Goal: Transaction & Acquisition: Download file/media

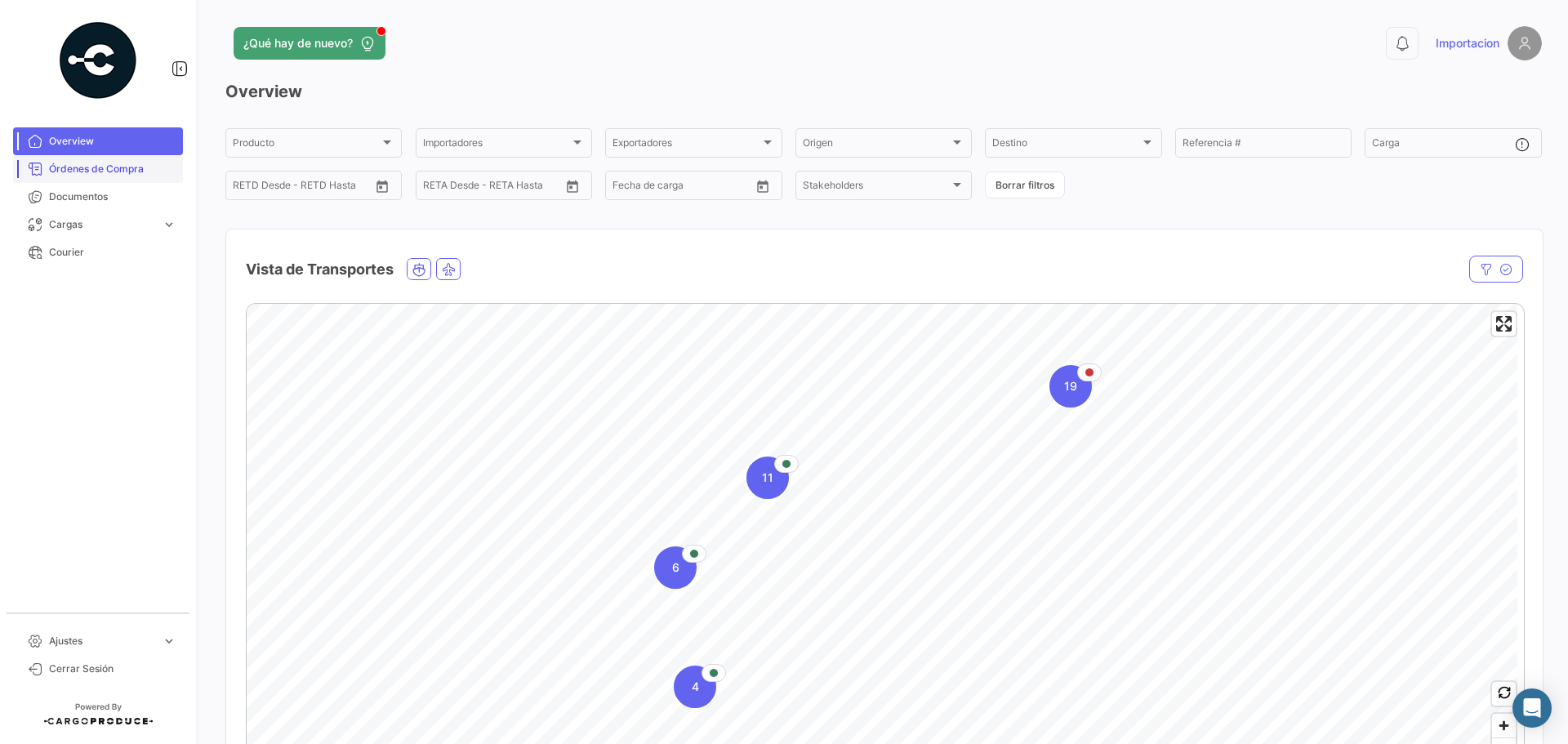
click at [71, 174] on span "Órdenes de Compra" at bounding box center [112, 168] width 127 height 14
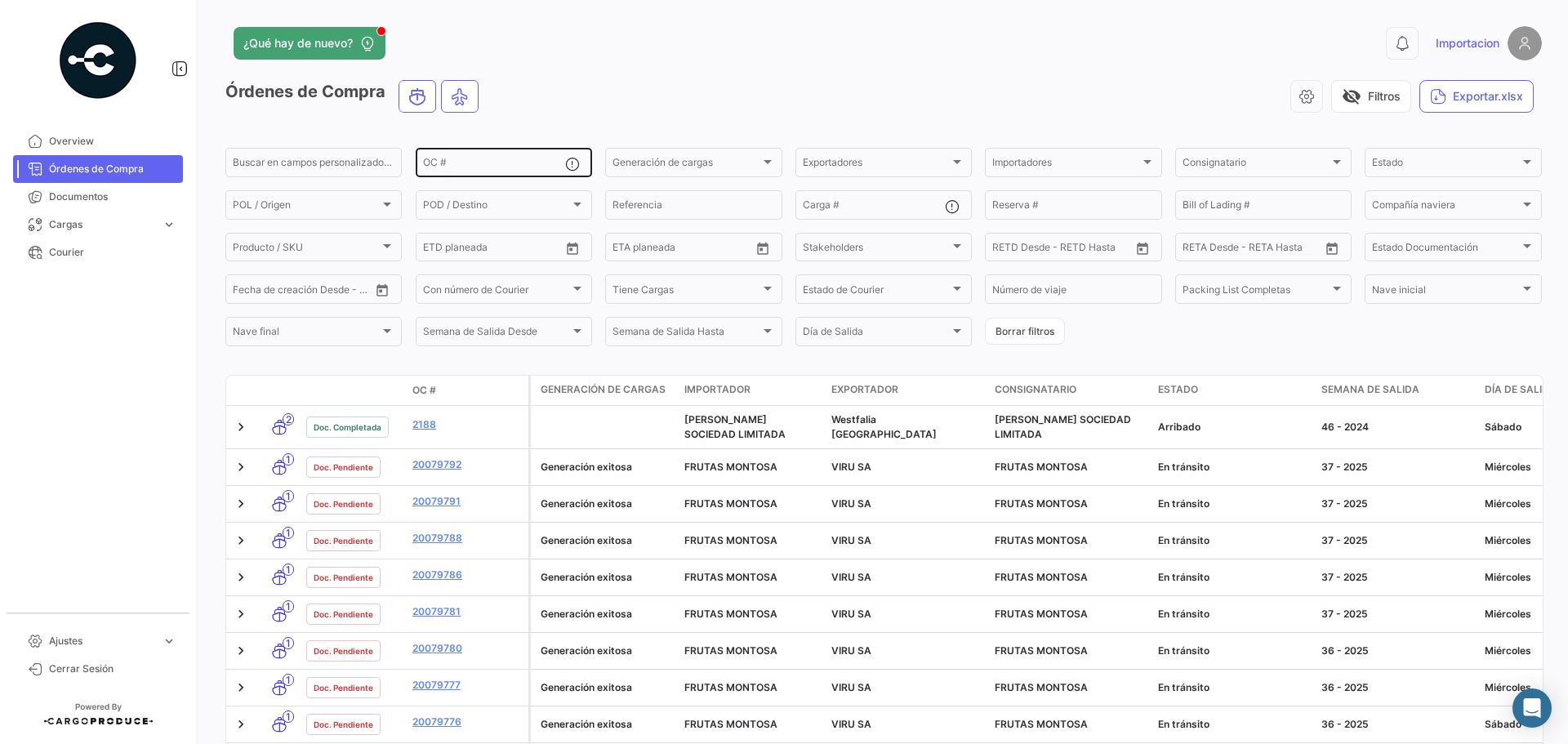
click at [506, 158] on div "OC #" at bounding box center [494, 161] width 142 height 32
click at [481, 294] on span "Con número de Courier" at bounding box center [475, 291] width 105 height 13
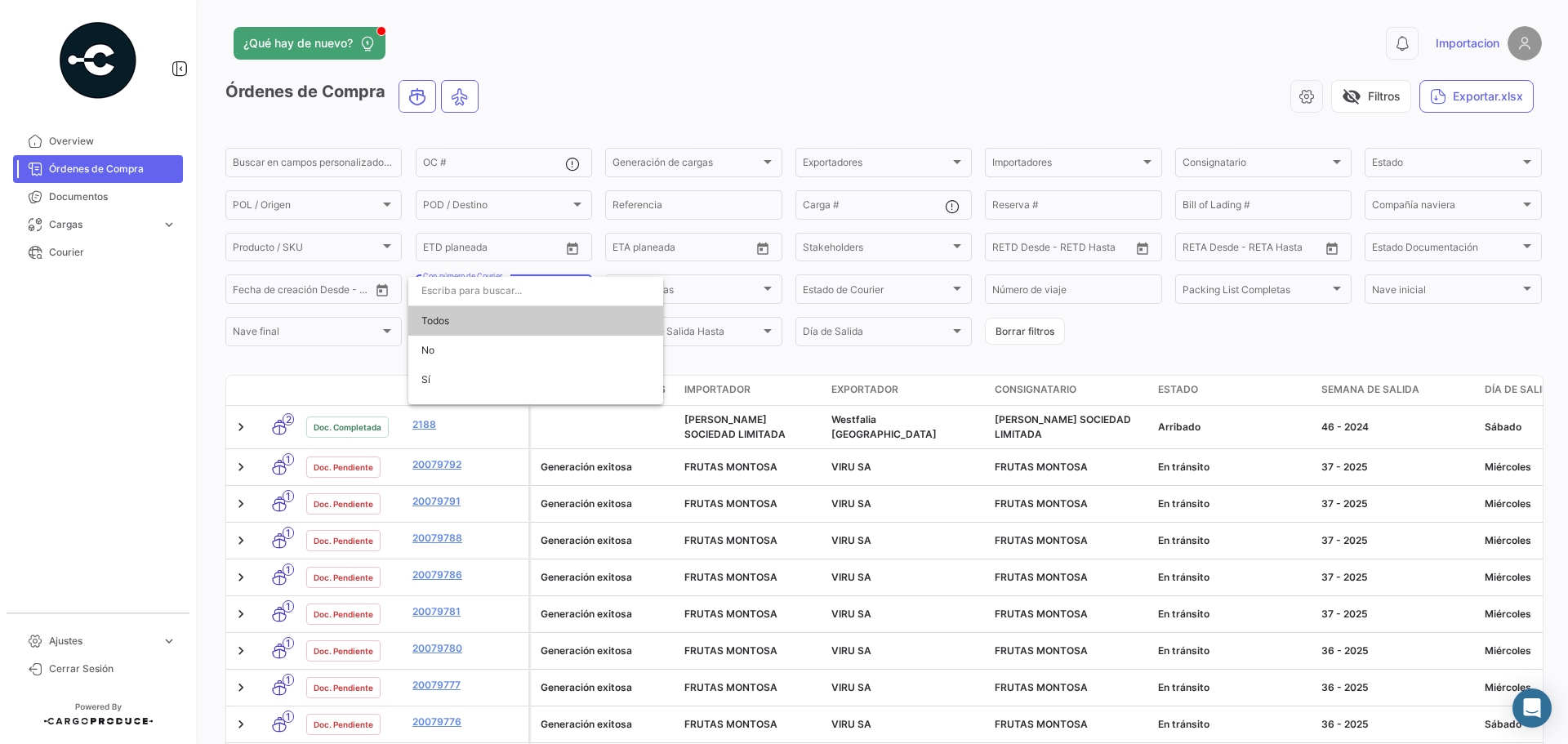
click at [735, 82] on div at bounding box center [784, 372] width 1568 height 744
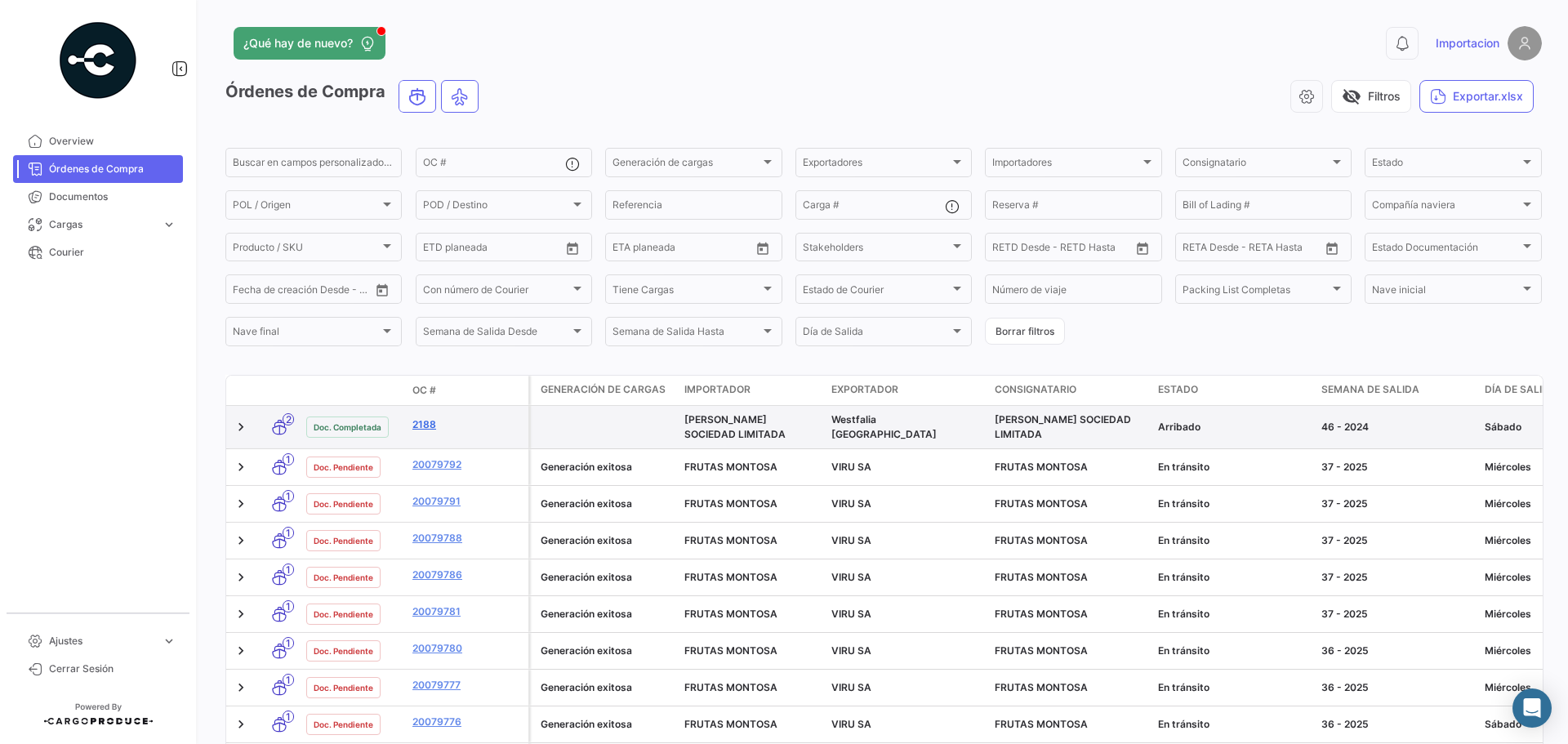
click at [421, 421] on link "2188" at bounding box center [467, 424] width 109 height 14
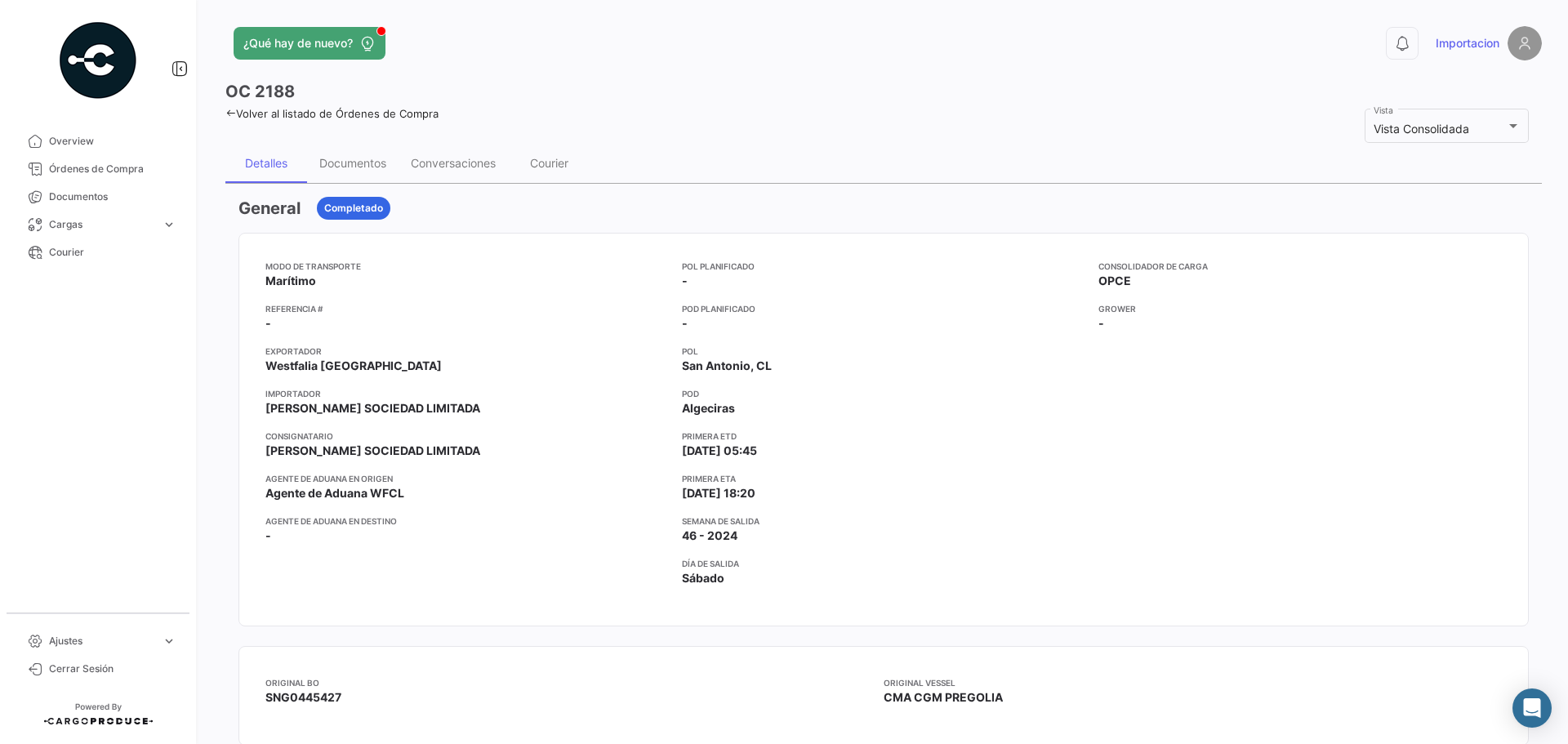
click at [278, 208] on h3 "General" at bounding box center [270, 208] width 62 height 23
click at [347, 161] on div "Documentos" at bounding box center [353, 162] width 67 height 14
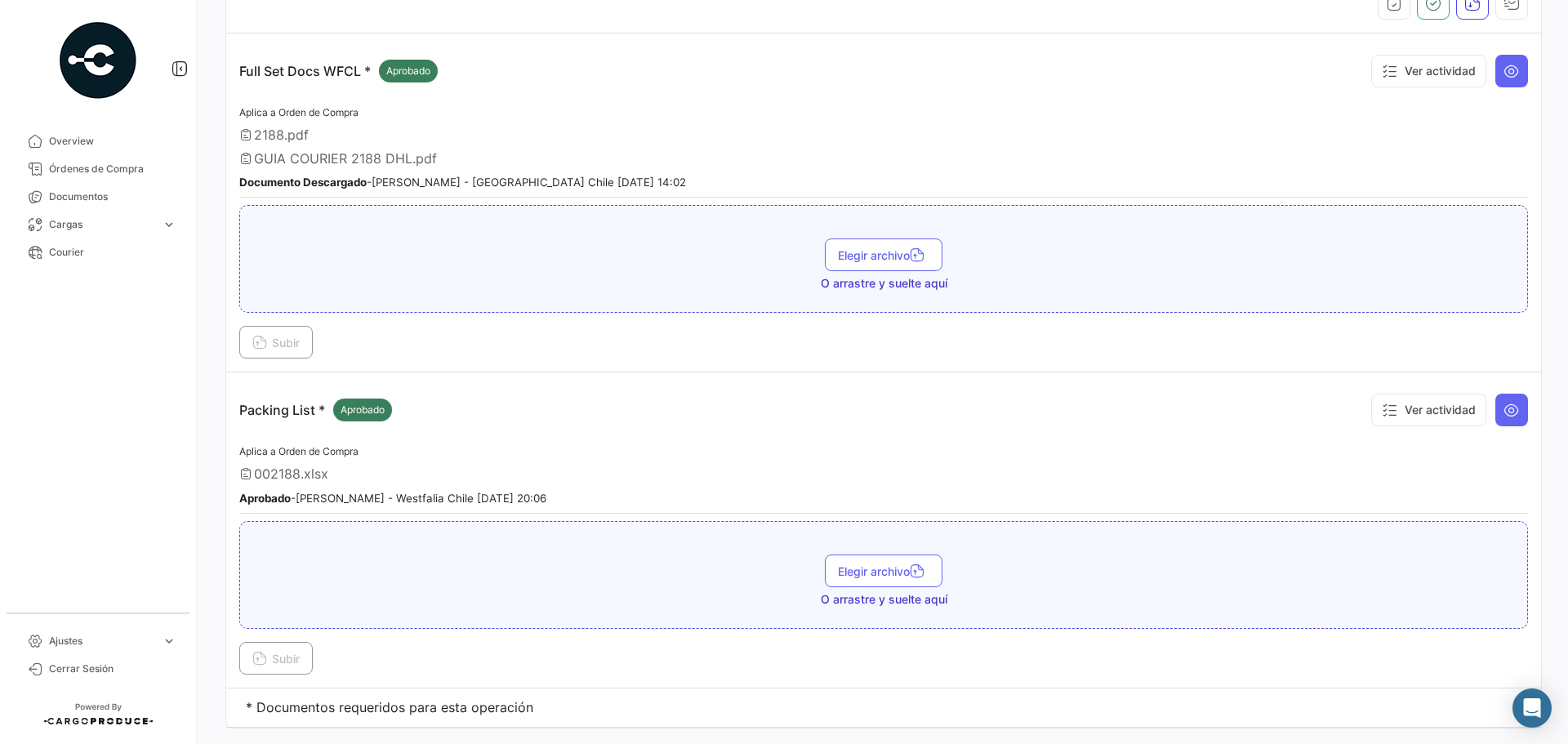
scroll to position [293, 0]
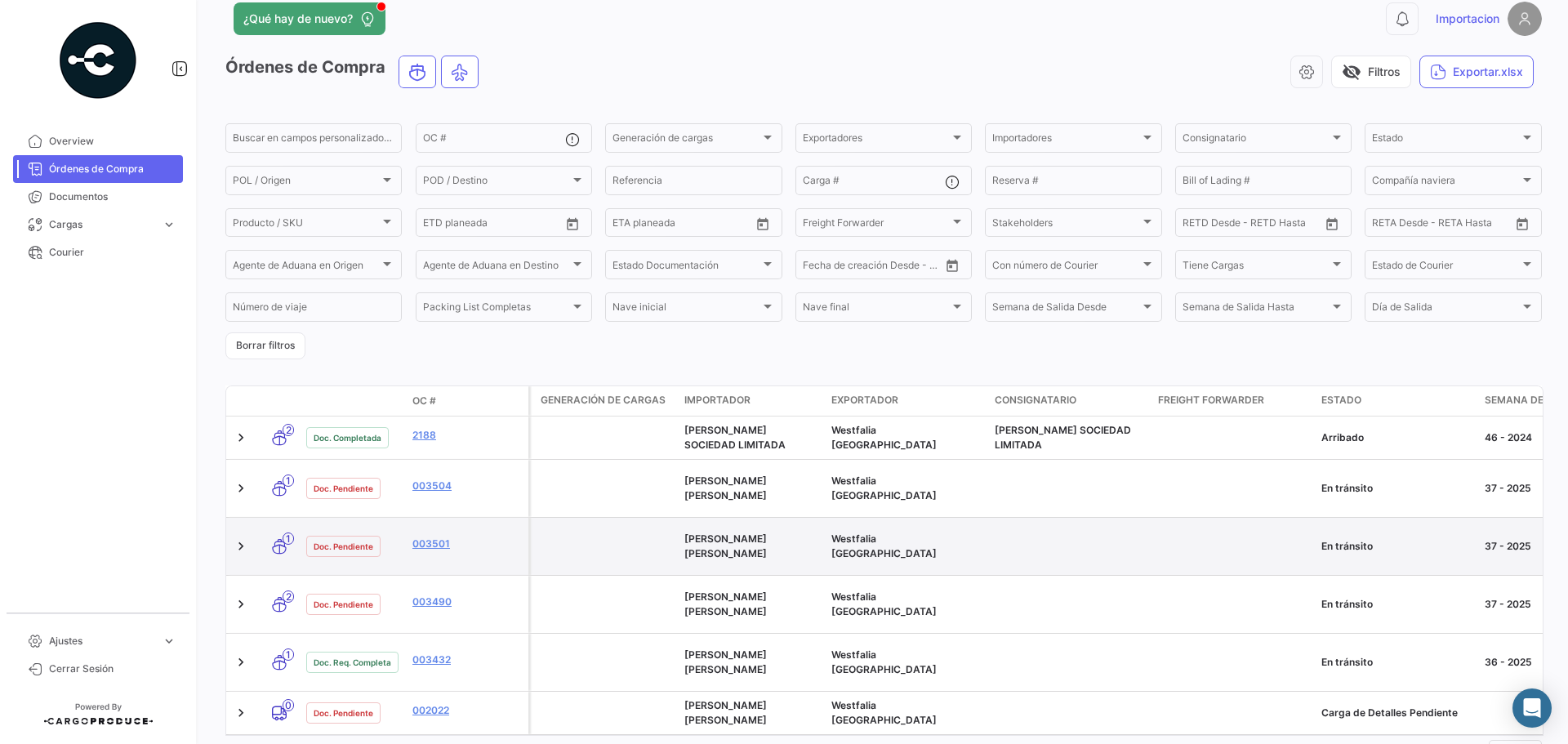
scroll to position [35, 0]
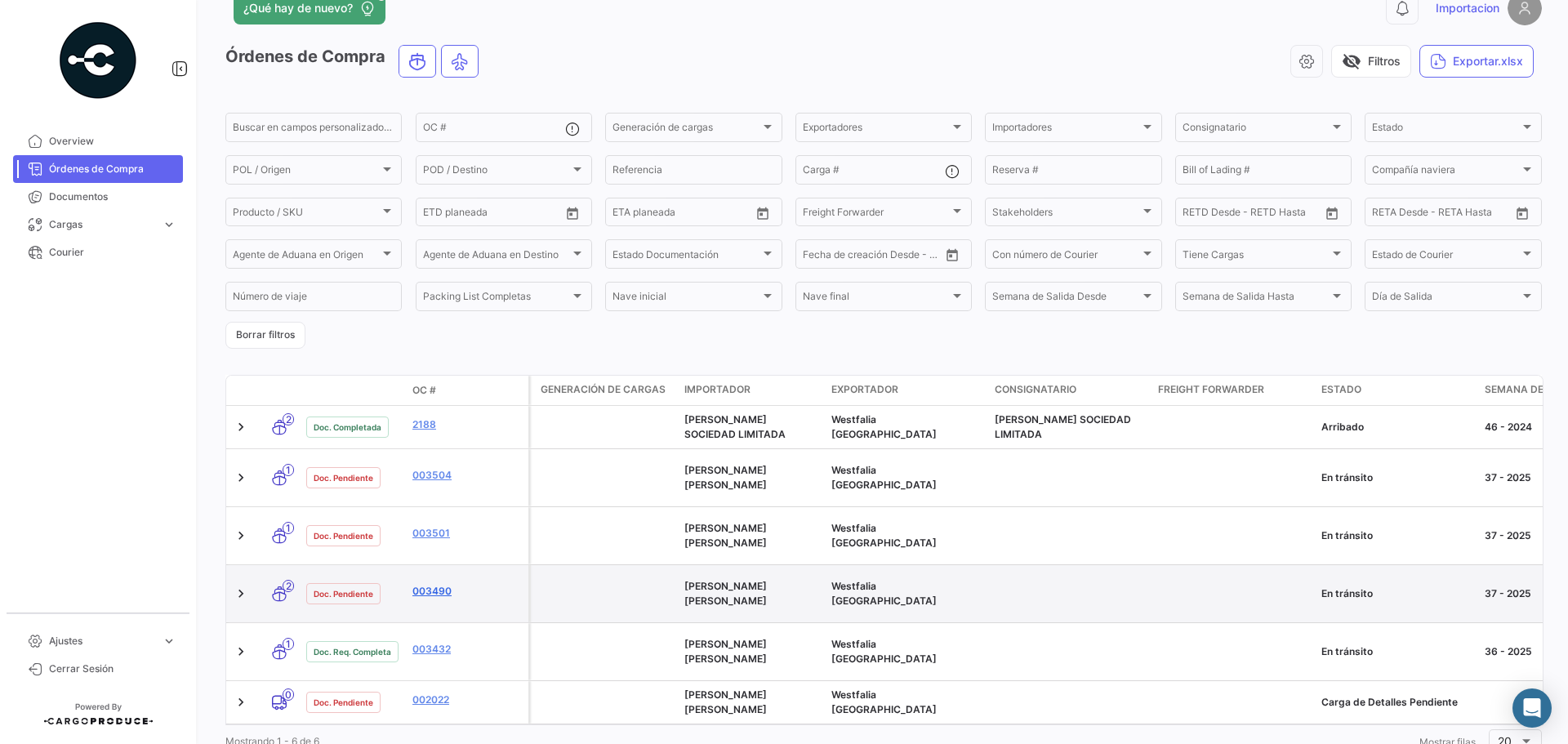
click at [438, 583] on link "003490" at bounding box center [467, 590] width 109 height 14
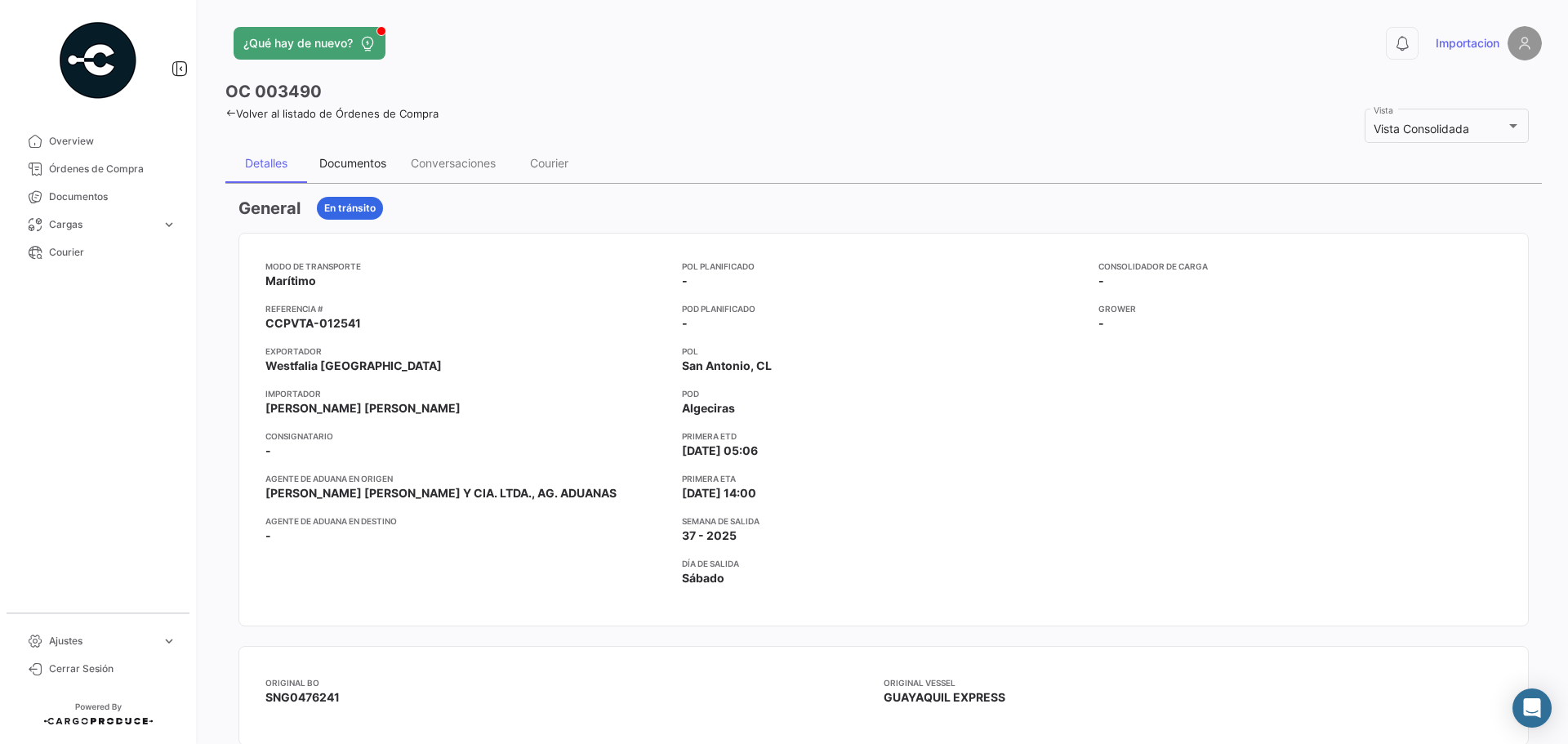
click at [342, 168] on div "Documentos" at bounding box center [353, 162] width 67 height 14
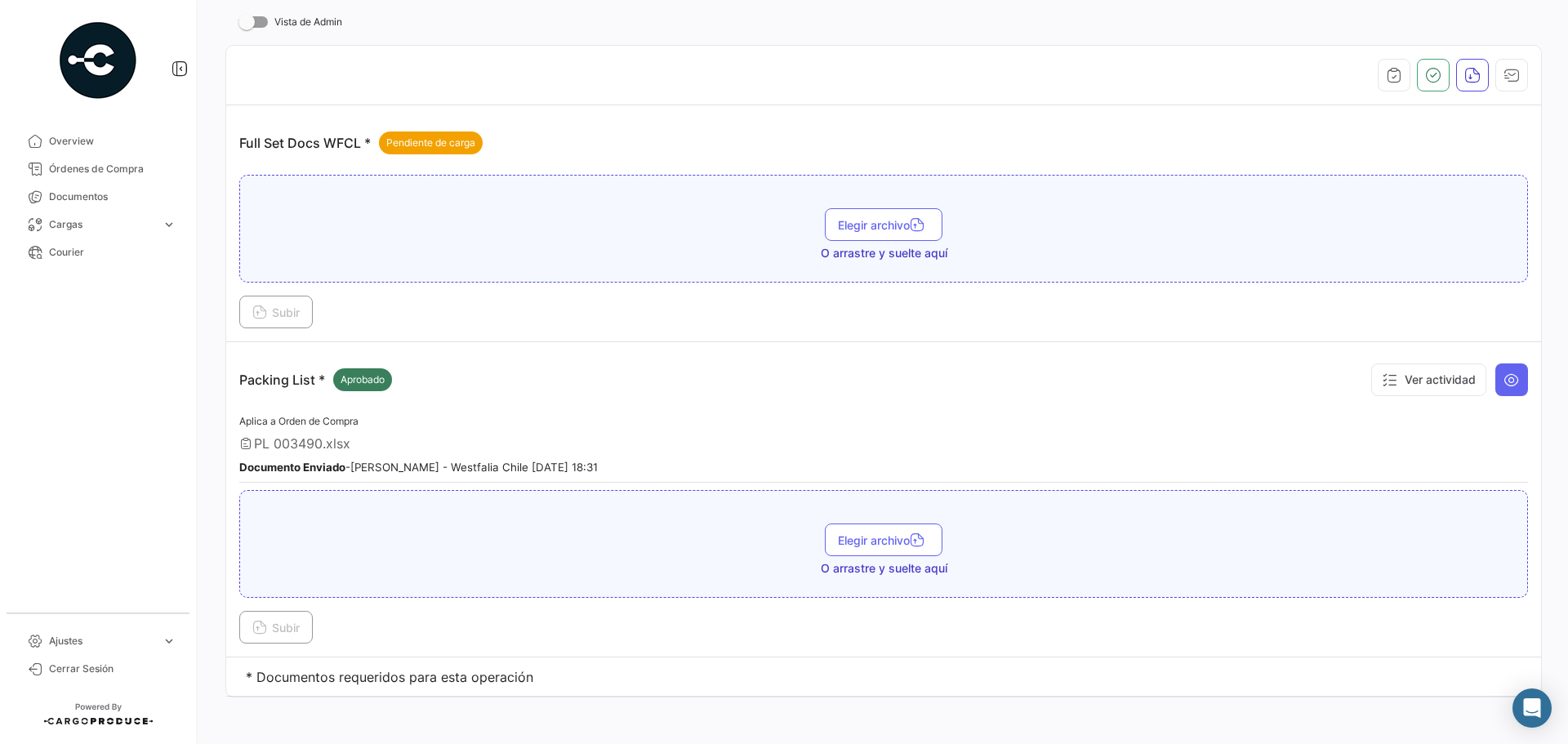
scroll to position [190, 0]
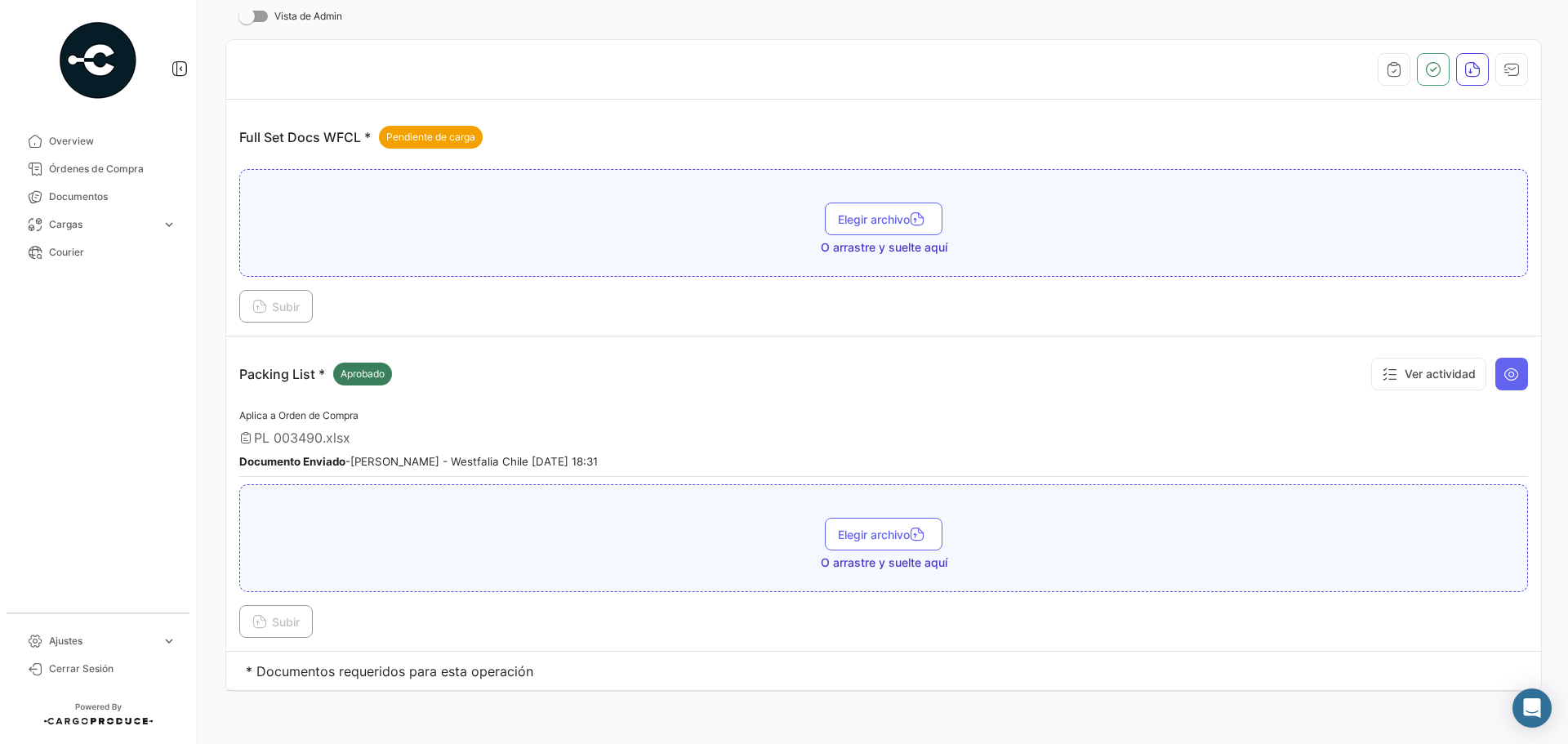
click at [275, 410] on span "Aplica a Orden de Compra" at bounding box center [299, 415] width 119 height 13
click at [299, 437] on span "PL 003490.xlsx" at bounding box center [302, 437] width 97 height 16
click at [244, 439] on icon at bounding box center [246, 438] width 13 height 13
click at [305, 438] on span "PL 003490.xlsx" at bounding box center [302, 437] width 97 height 16
click at [320, 441] on span "PL 003490.xlsx" at bounding box center [302, 437] width 97 height 16
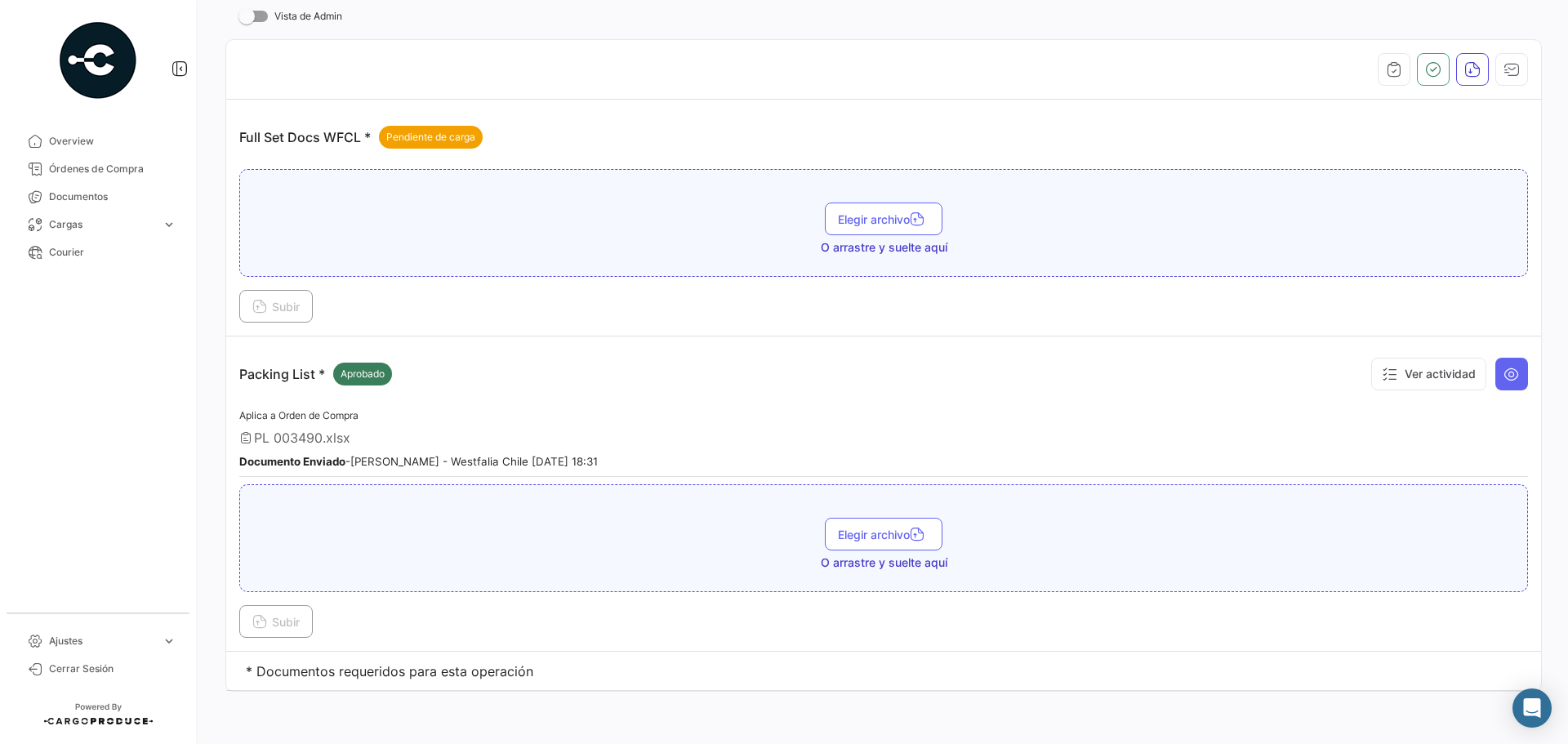
click at [257, 437] on span "PL 003490.xlsx" at bounding box center [302, 437] width 97 height 16
click at [246, 433] on icon at bounding box center [246, 438] width 13 height 13
click at [309, 423] on div "Aplica a Orden de Compra PL 003490.xlsx Documento Enviado - [PERSON_NAME] - Wes…" at bounding box center [884, 441] width 1289 height 71
click at [337, 416] on span "Aplica a Orden de Compra" at bounding box center [299, 415] width 119 height 13
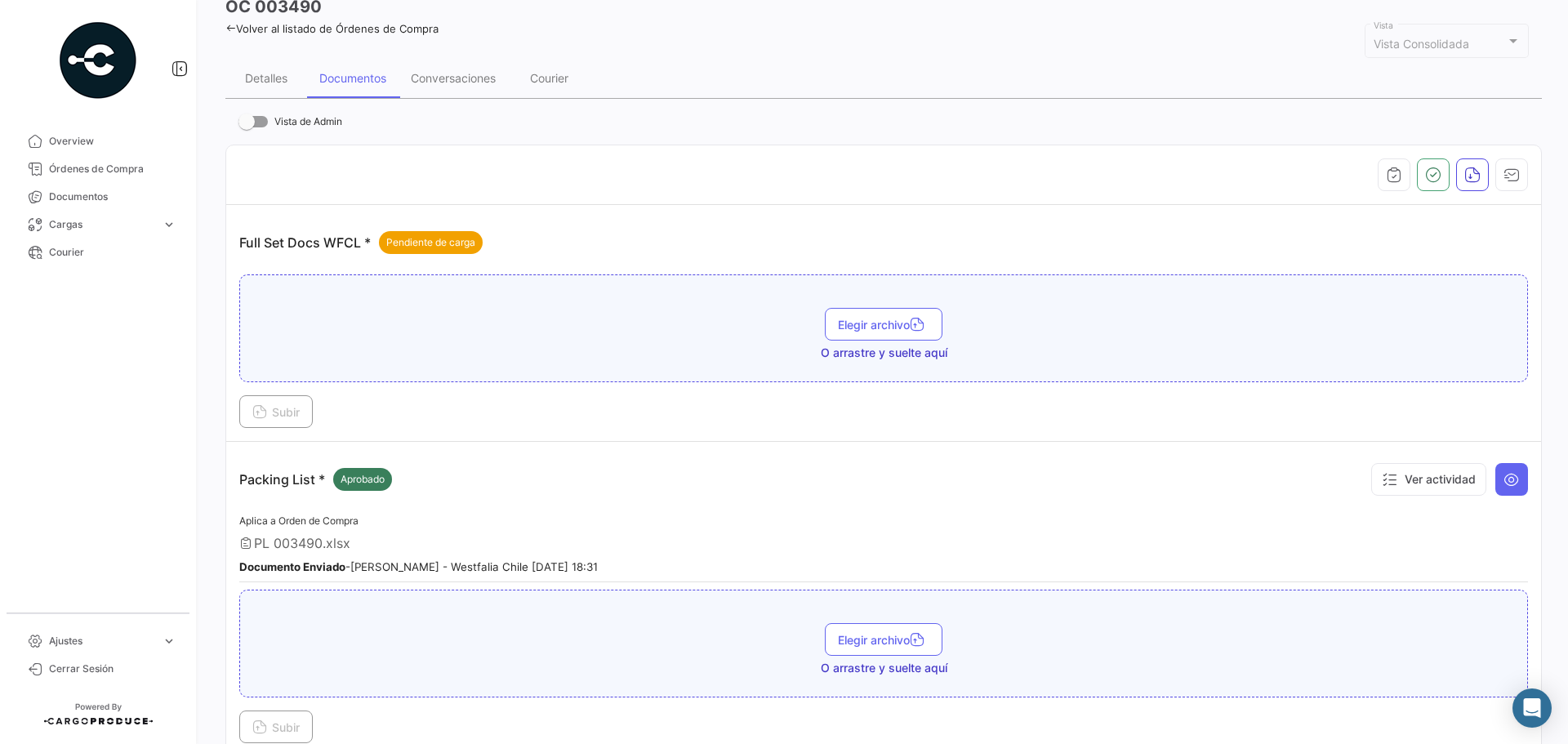
scroll to position [0, 0]
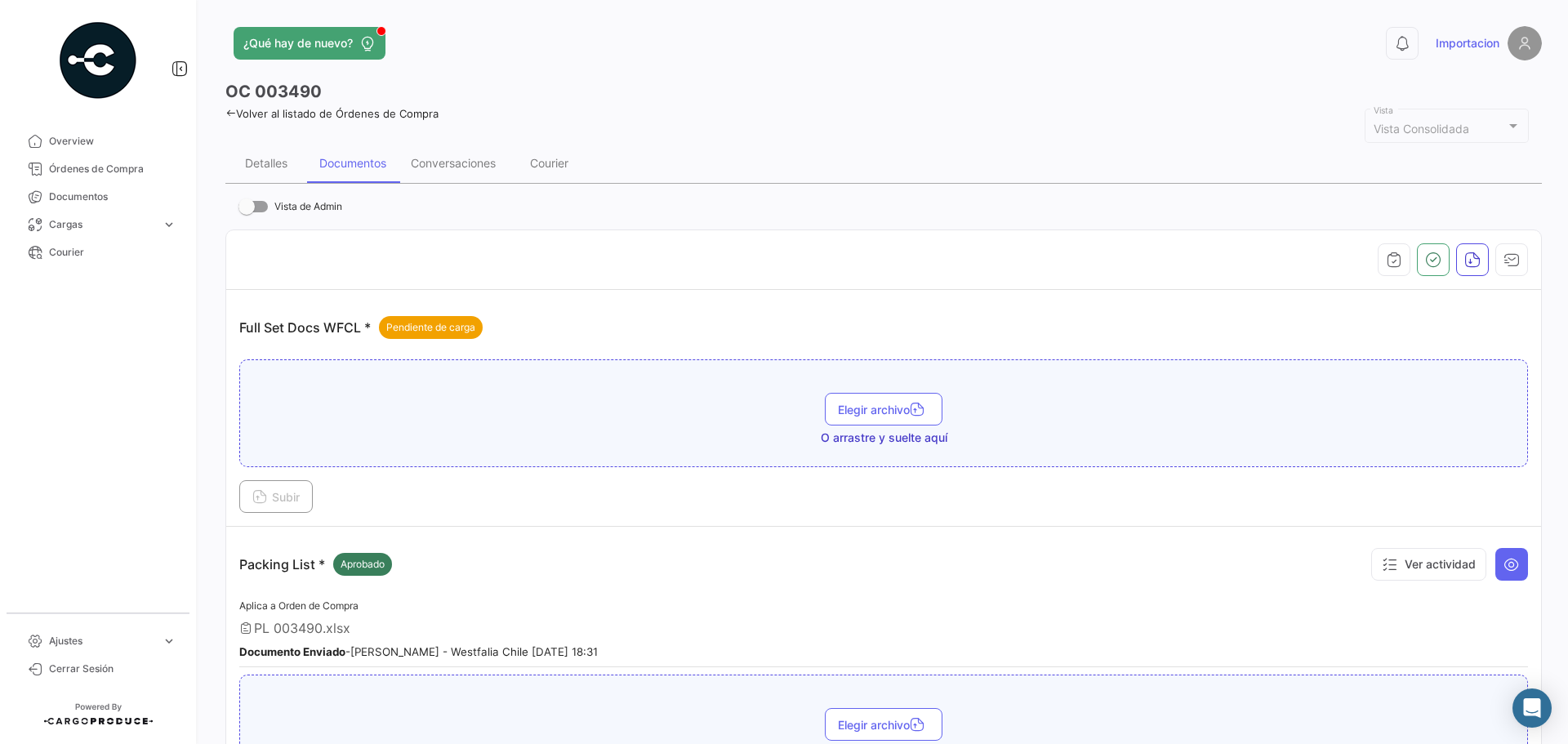
click at [294, 630] on span "PL 003490.xlsx" at bounding box center [302, 627] width 97 height 16
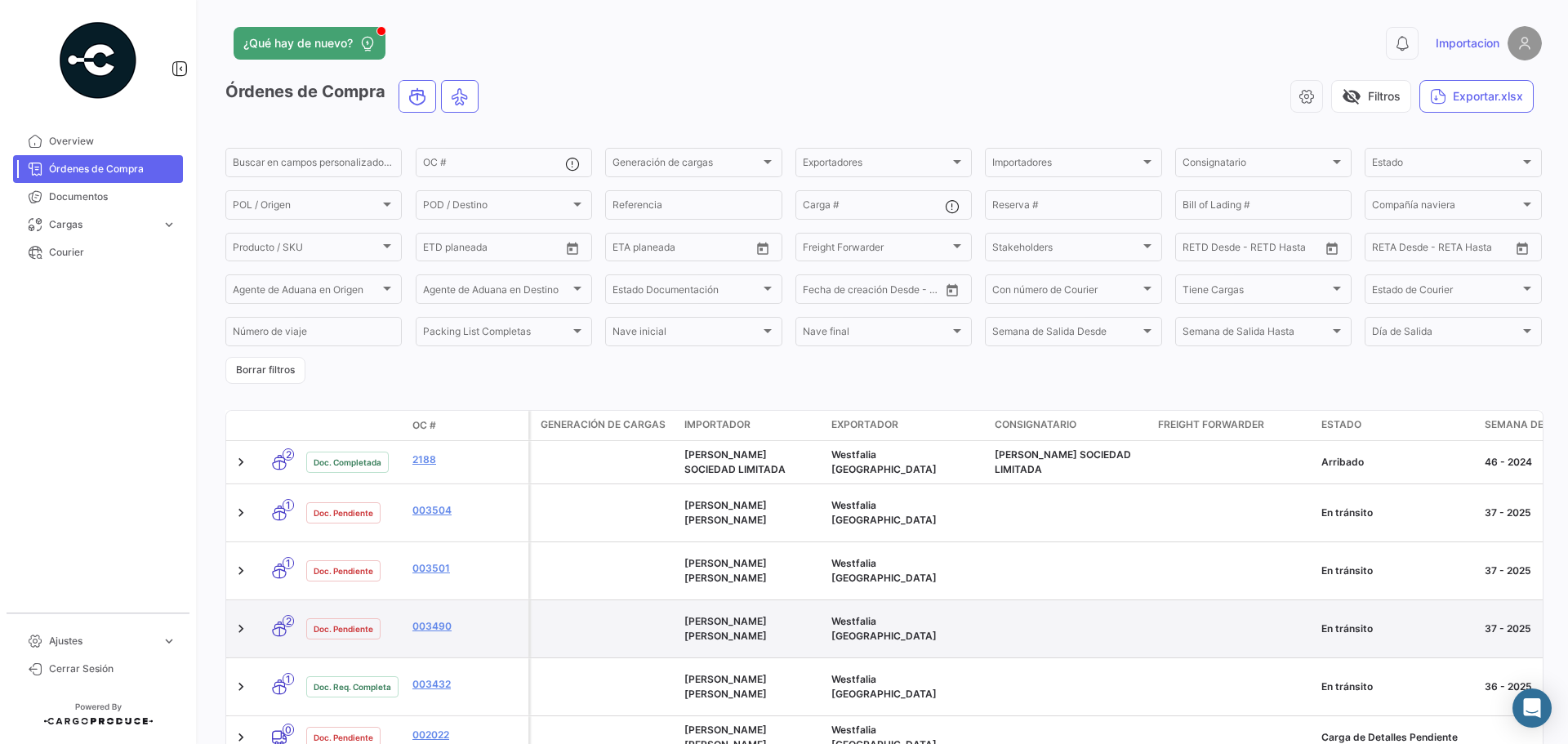
click at [279, 611] on icon at bounding box center [278, 628] width 16 height 34
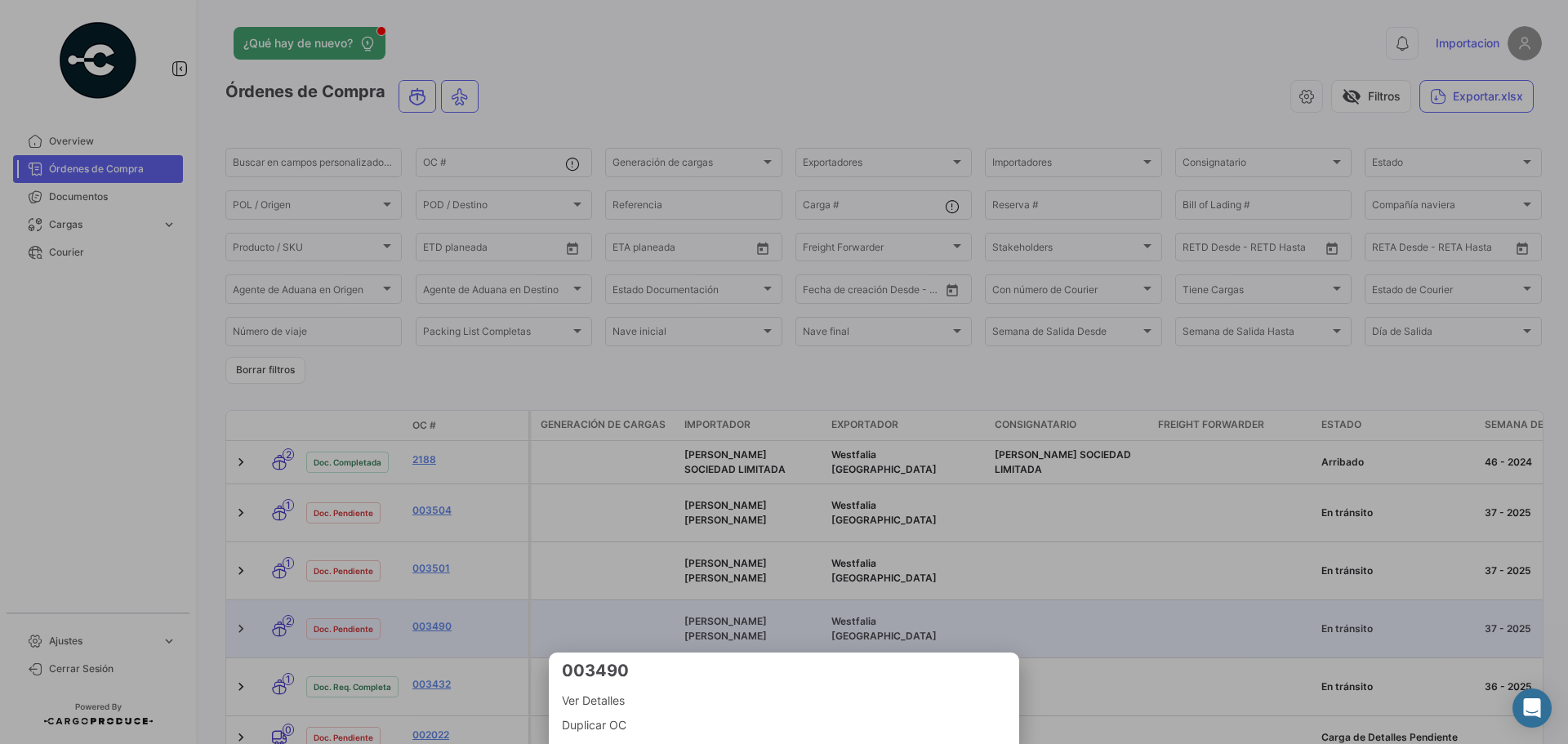
click at [244, 598] on div at bounding box center [784, 372] width 1568 height 744
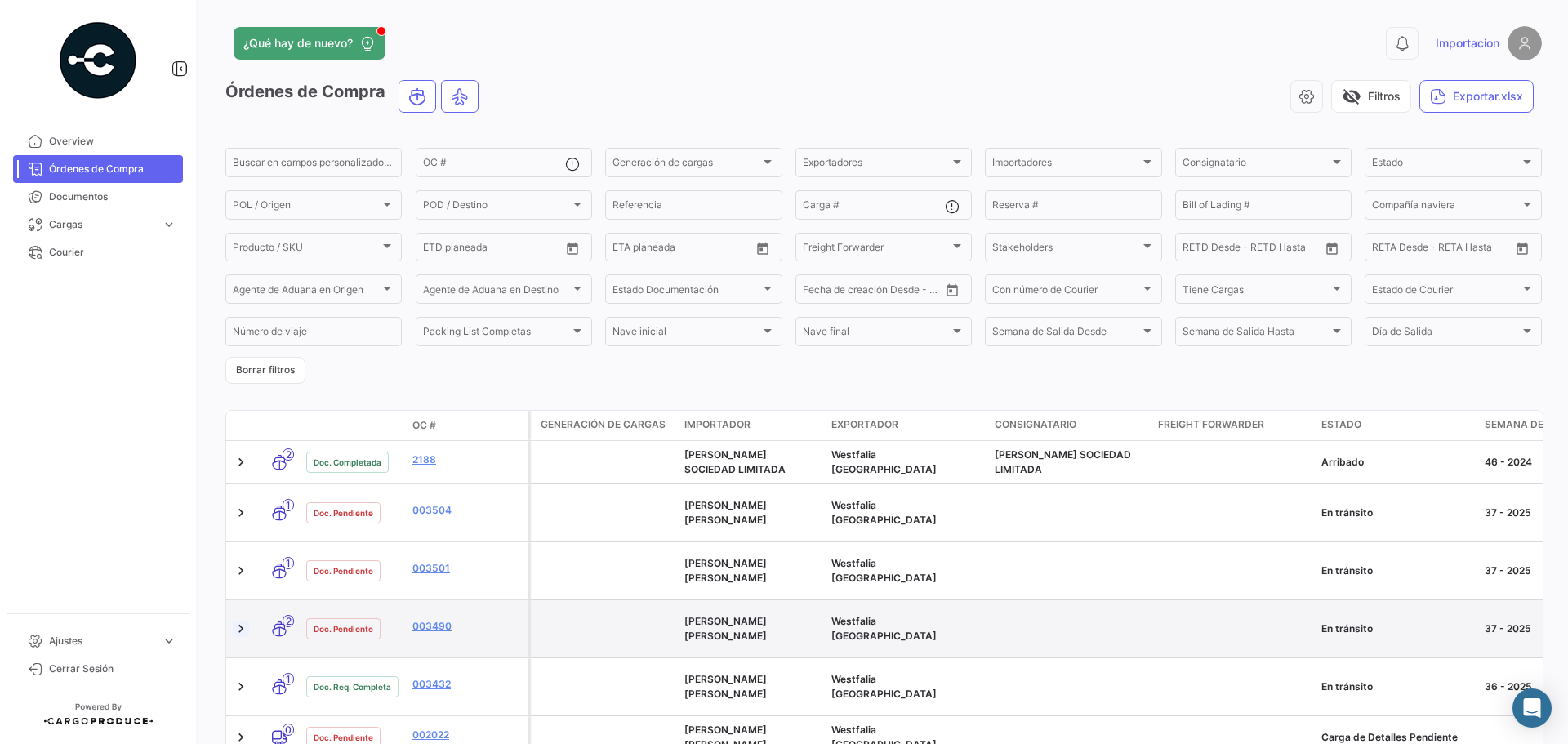
click at [240, 620] on link at bounding box center [241, 628] width 16 height 16
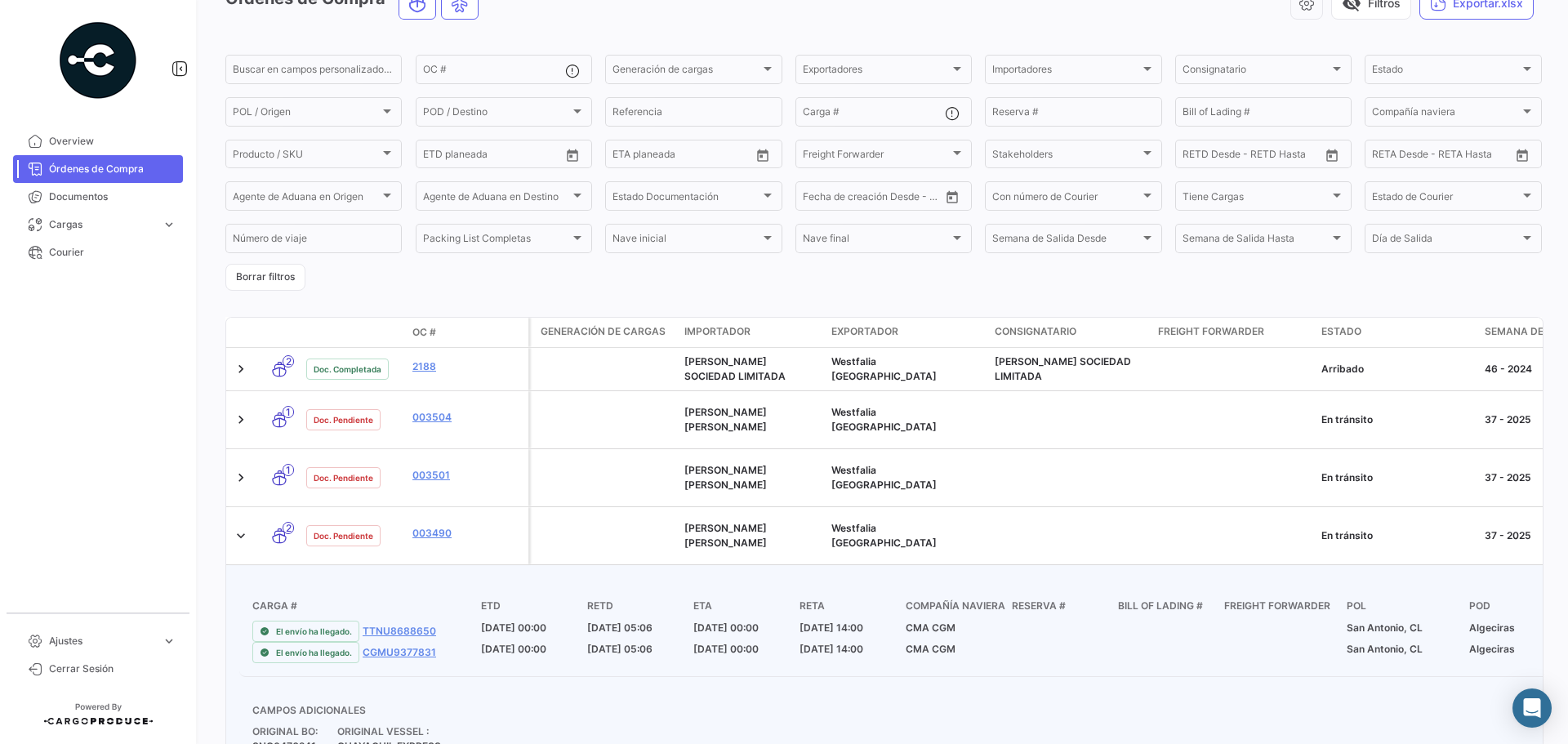
scroll to position [87, 0]
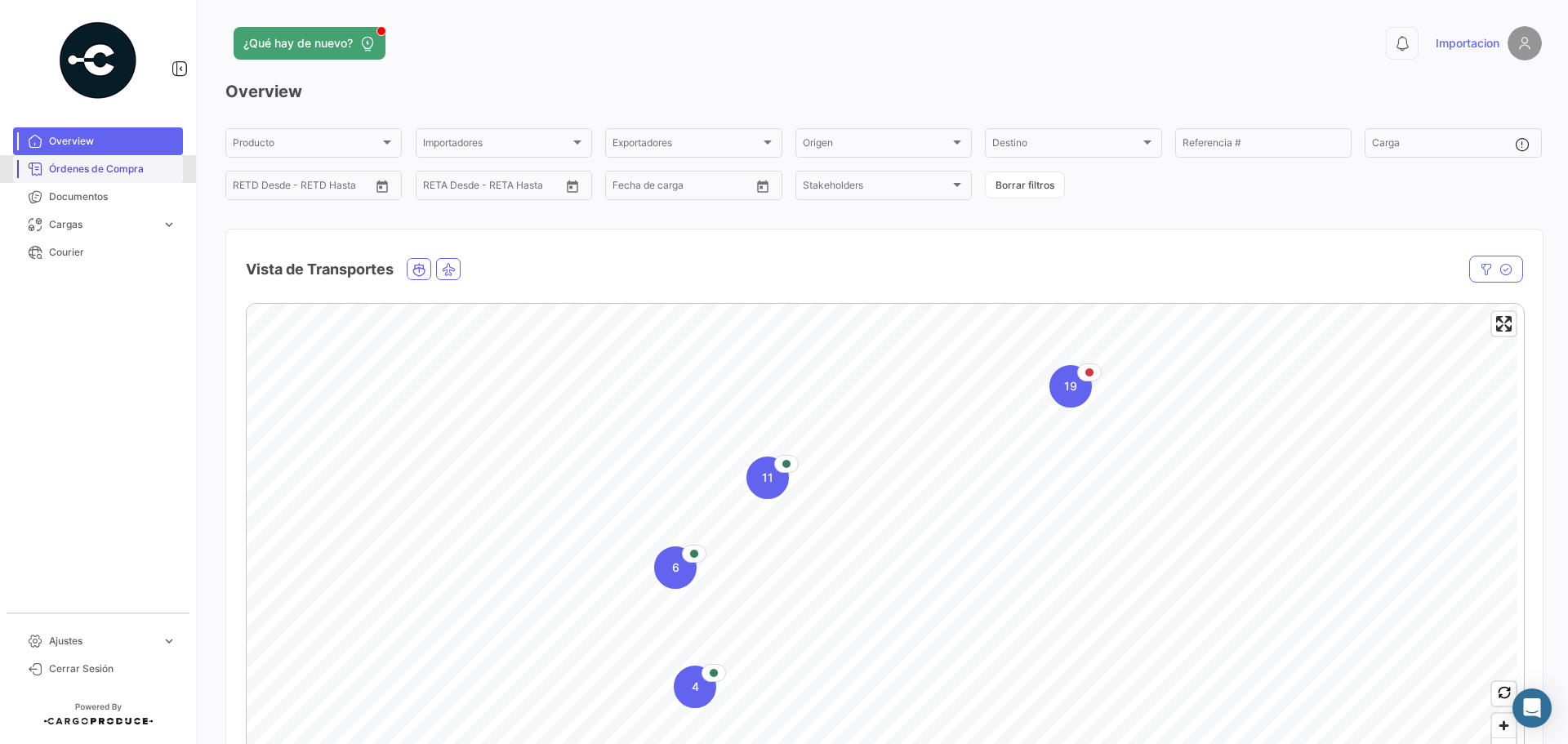
click at [93, 171] on span "Órdenes de Compra" at bounding box center [112, 168] width 127 height 14
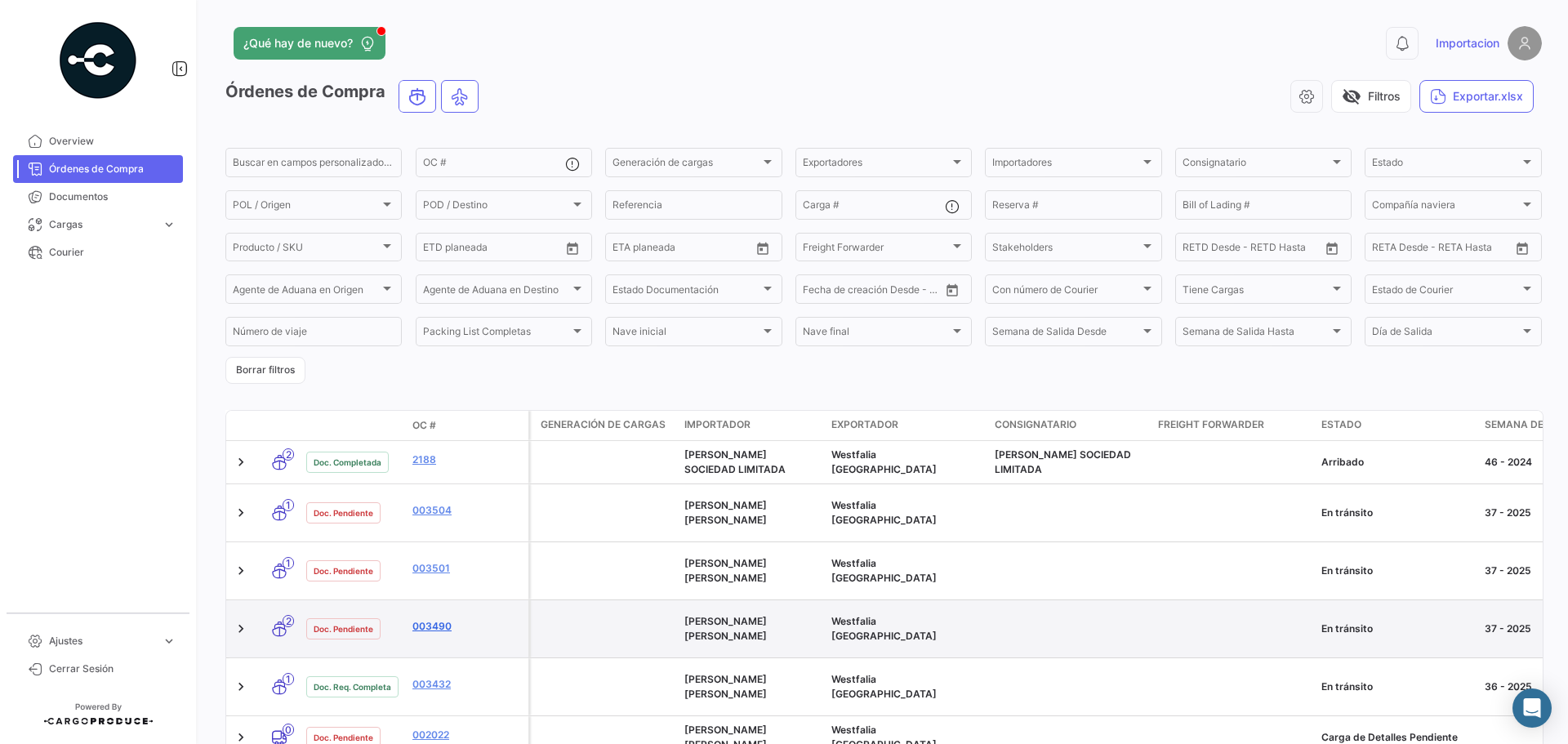
click at [442, 619] on link "003490" at bounding box center [467, 625] width 109 height 14
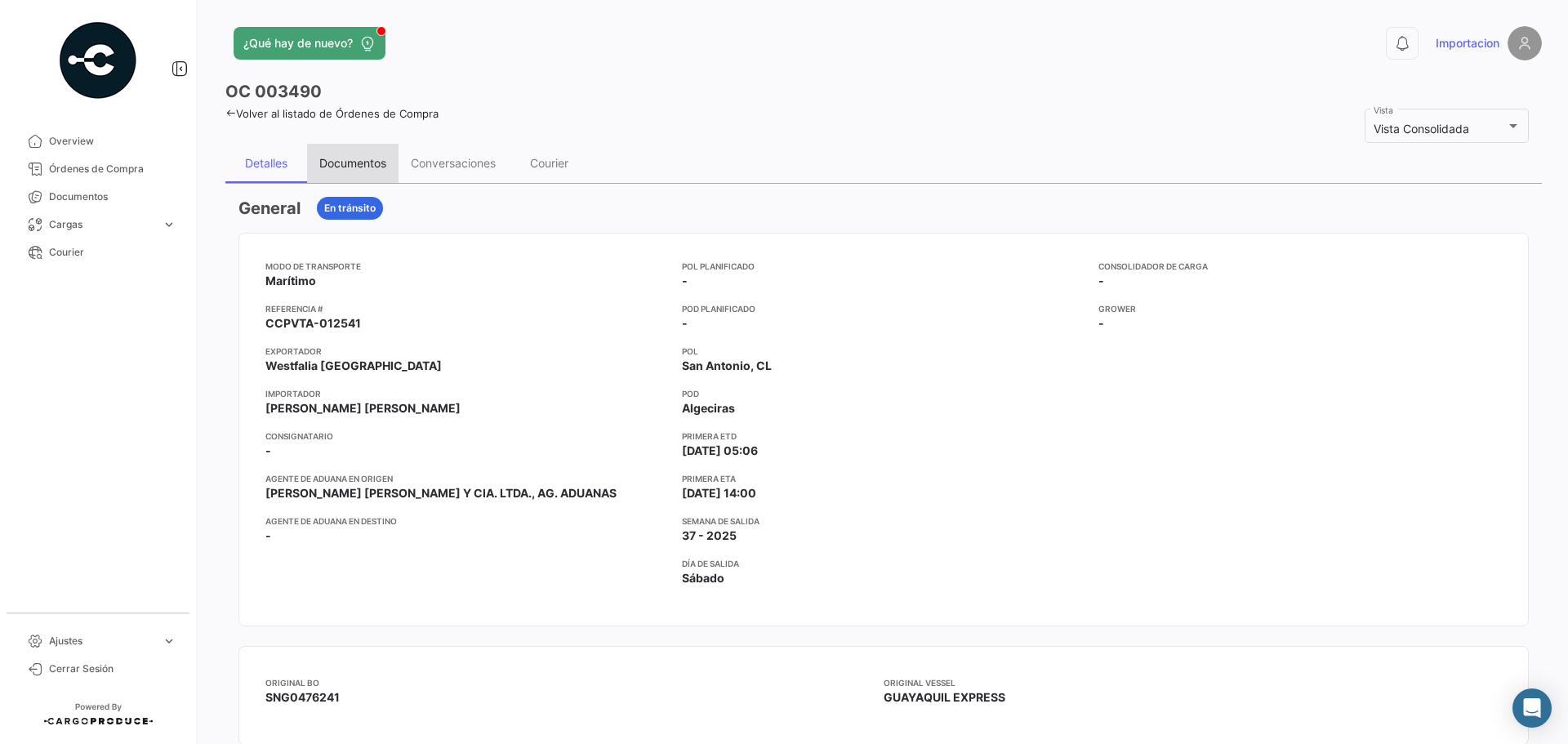
click at [340, 161] on div "Documentos" at bounding box center [353, 162] width 67 height 14
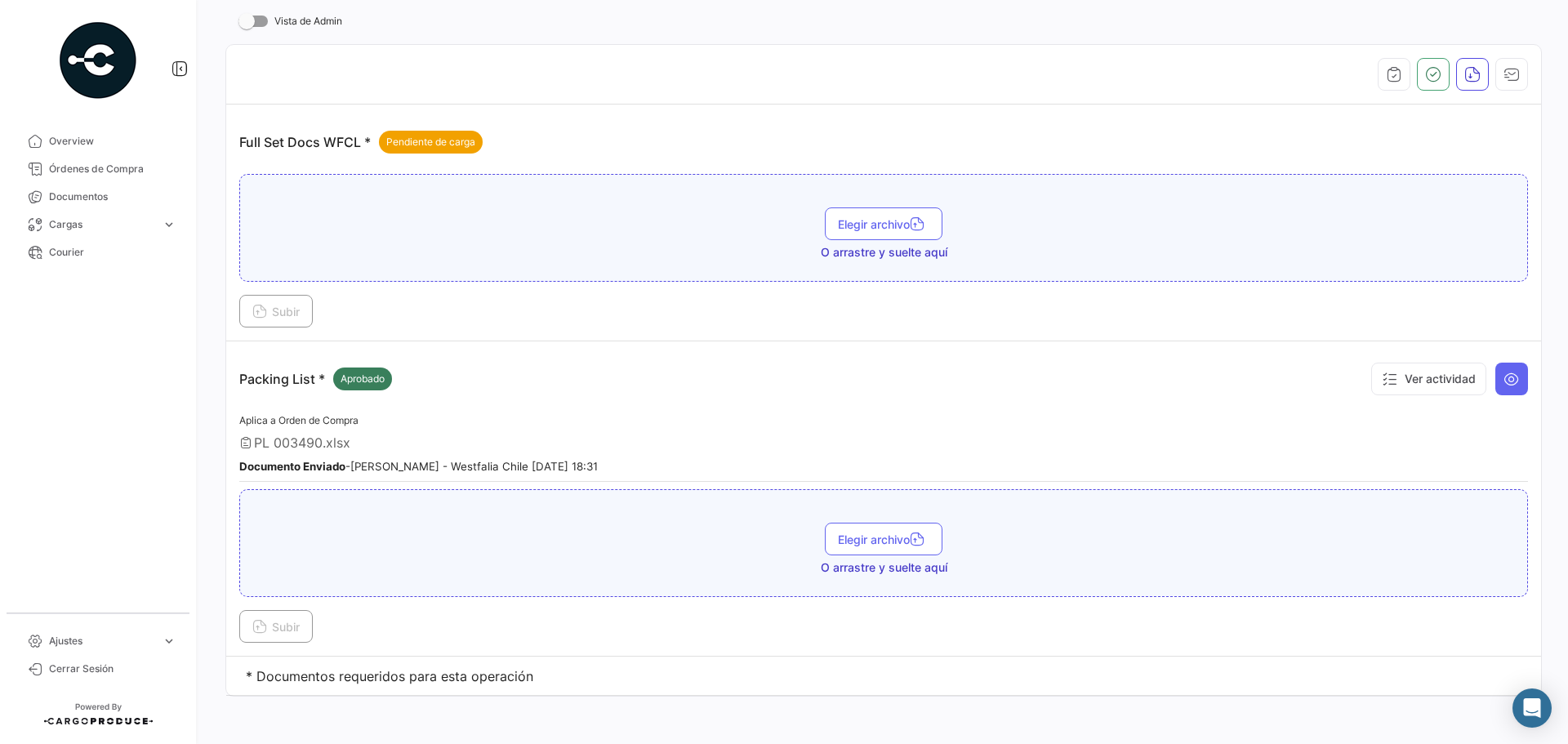
scroll to position [190, 0]
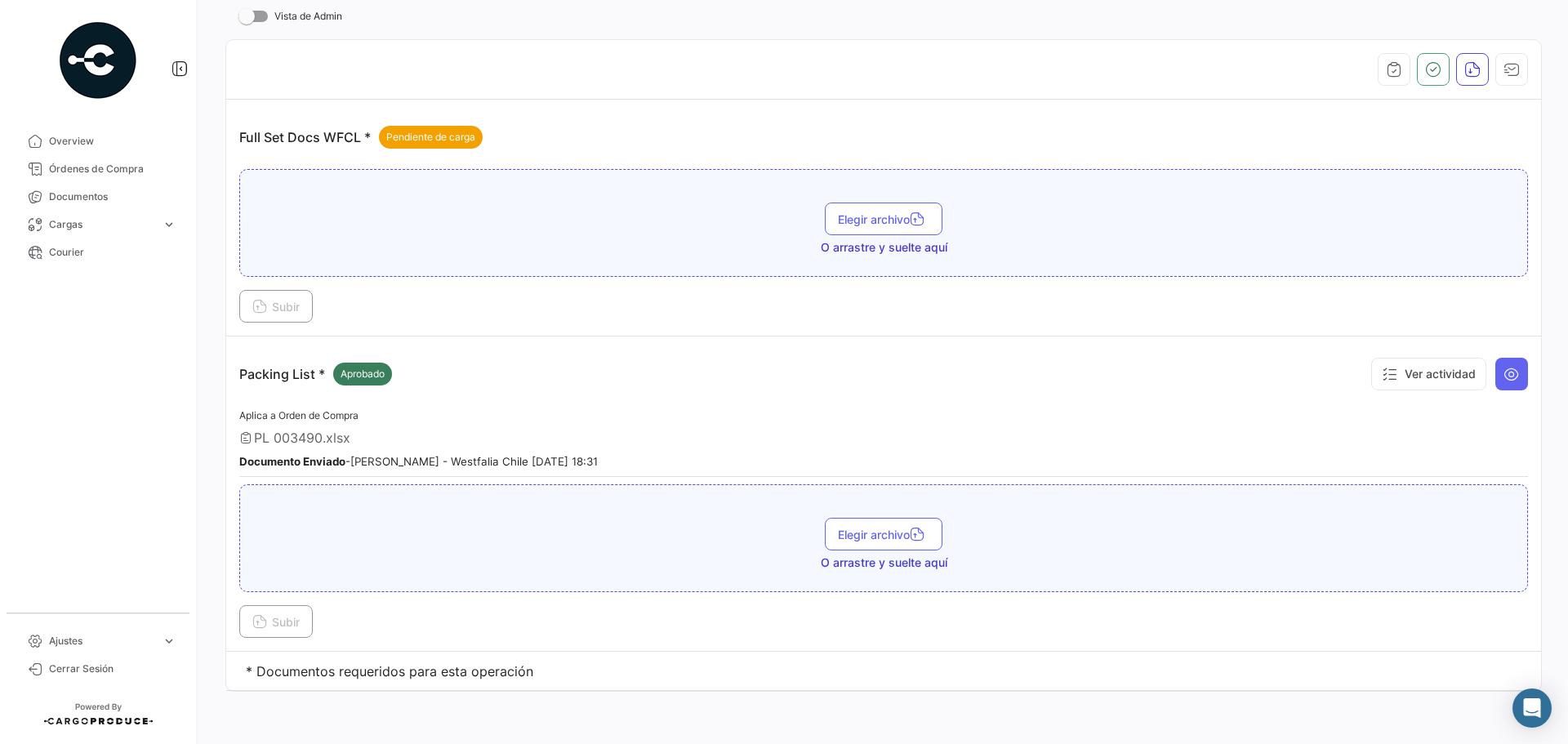
click at [269, 382] on p "Packing List * Aprobado" at bounding box center [316, 373] width 153 height 23
click at [297, 441] on span "PL 003490.xlsx" at bounding box center [302, 437] width 97 height 16
click at [246, 432] on icon at bounding box center [246, 438] width 13 height 13
drag, startPoint x: 246, startPoint y: 432, endPoint x: 269, endPoint y: 438, distance: 23.8
click at [247, 433] on icon at bounding box center [246, 438] width 13 height 13
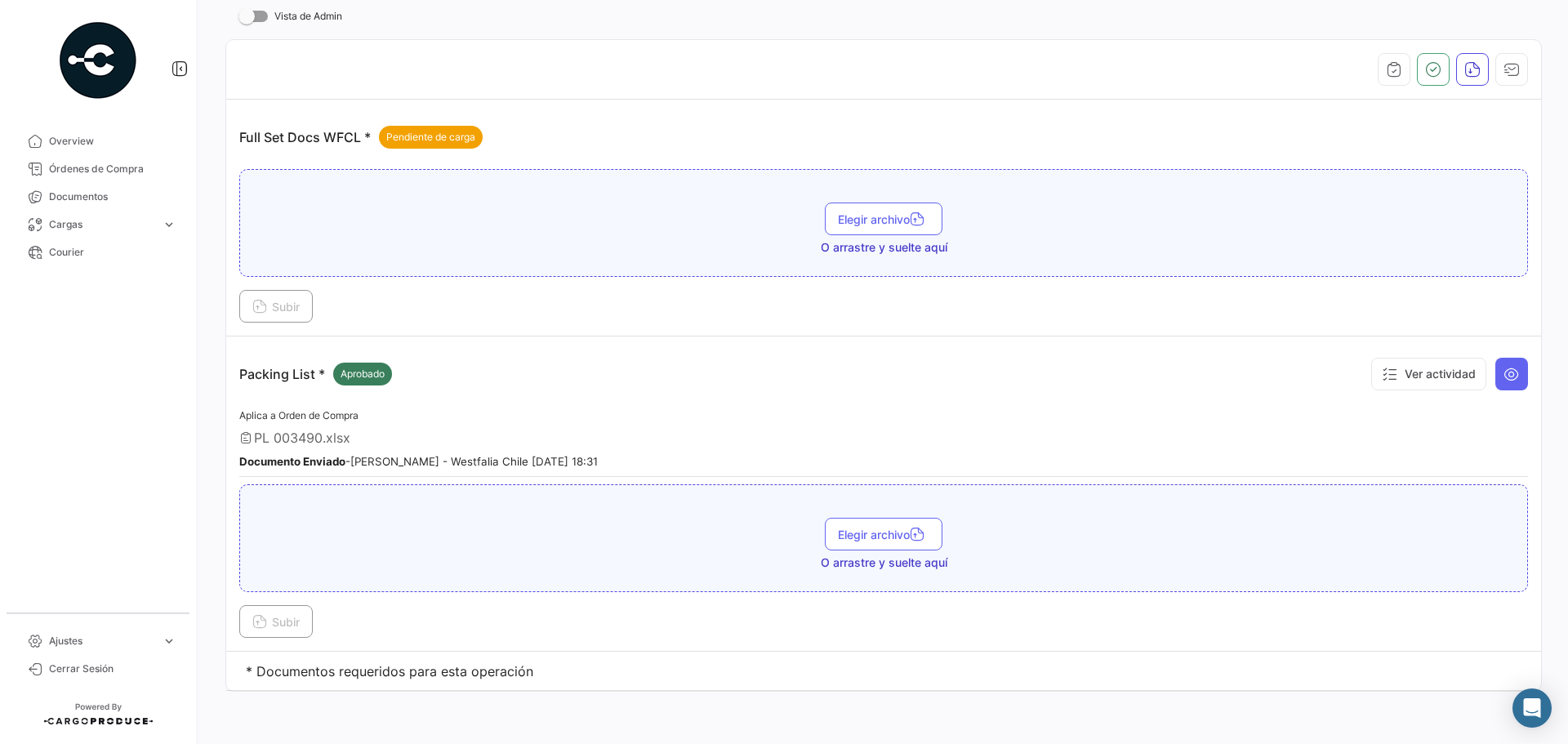
drag, startPoint x: 336, startPoint y: 438, endPoint x: 414, endPoint y: 414, distance: 81.6
click at [336, 438] on span "PL 003490.xlsx" at bounding box center [302, 437] width 97 height 16
click at [1506, 373] on icon at bounding box center [1512, 373] width 16 height 16
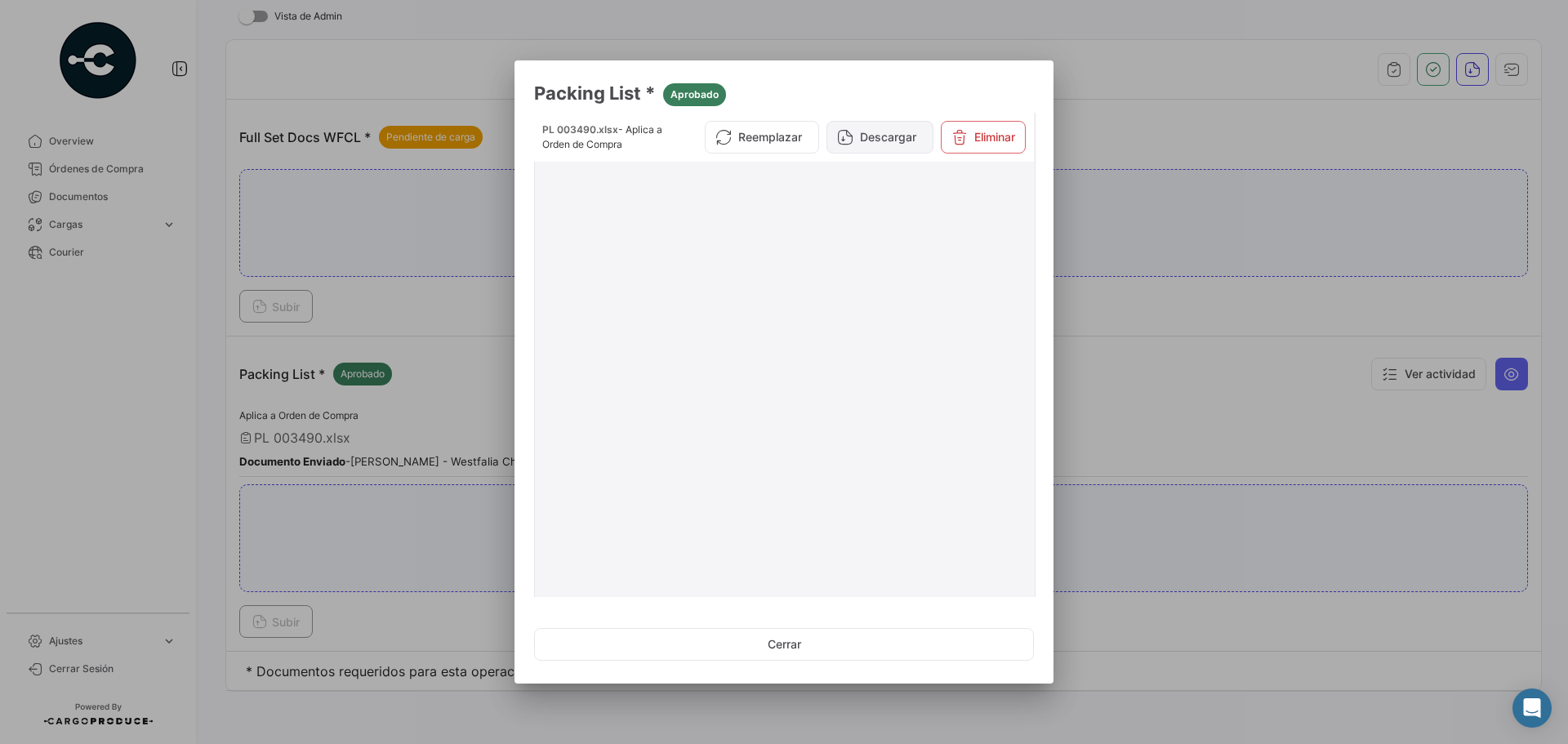
click at [868, 142] on button "Descargar" at bounding box center [880, 137] width 107 height 33
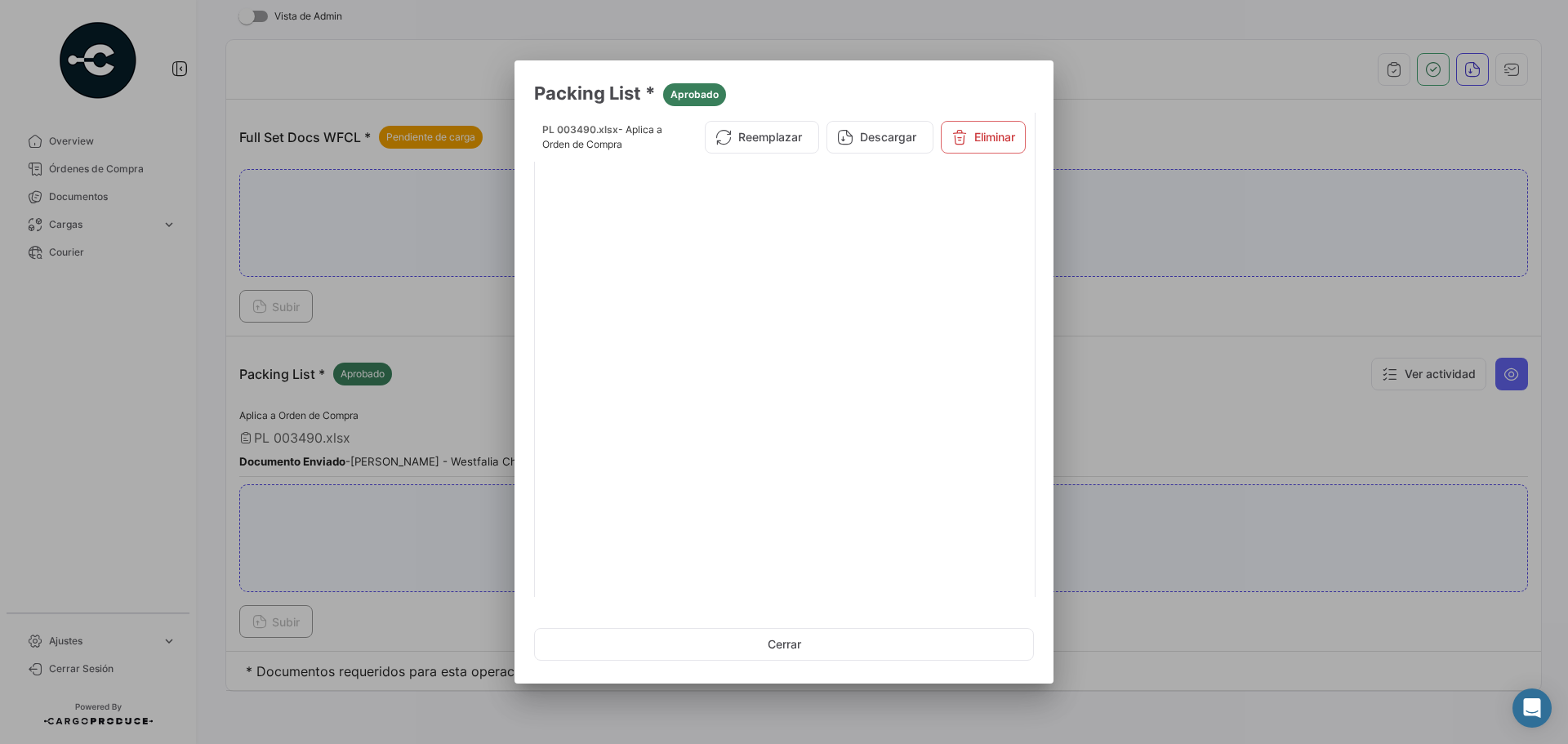
drag, startPoint x: 893, startPoint y: 91, endPoint x: 1189, endPoint y: 29, distance: 302.4
click at [1189, 29] on div "Packing List * Aprobado PL 003490.xlsx - Aplica a Orden de Compra Reemplazar De…" at bounding box center [784, 372] width 1568 height 744
click at [786, 659] on button "Cerrar" at bounding box center [784, 644] width 500 height 33
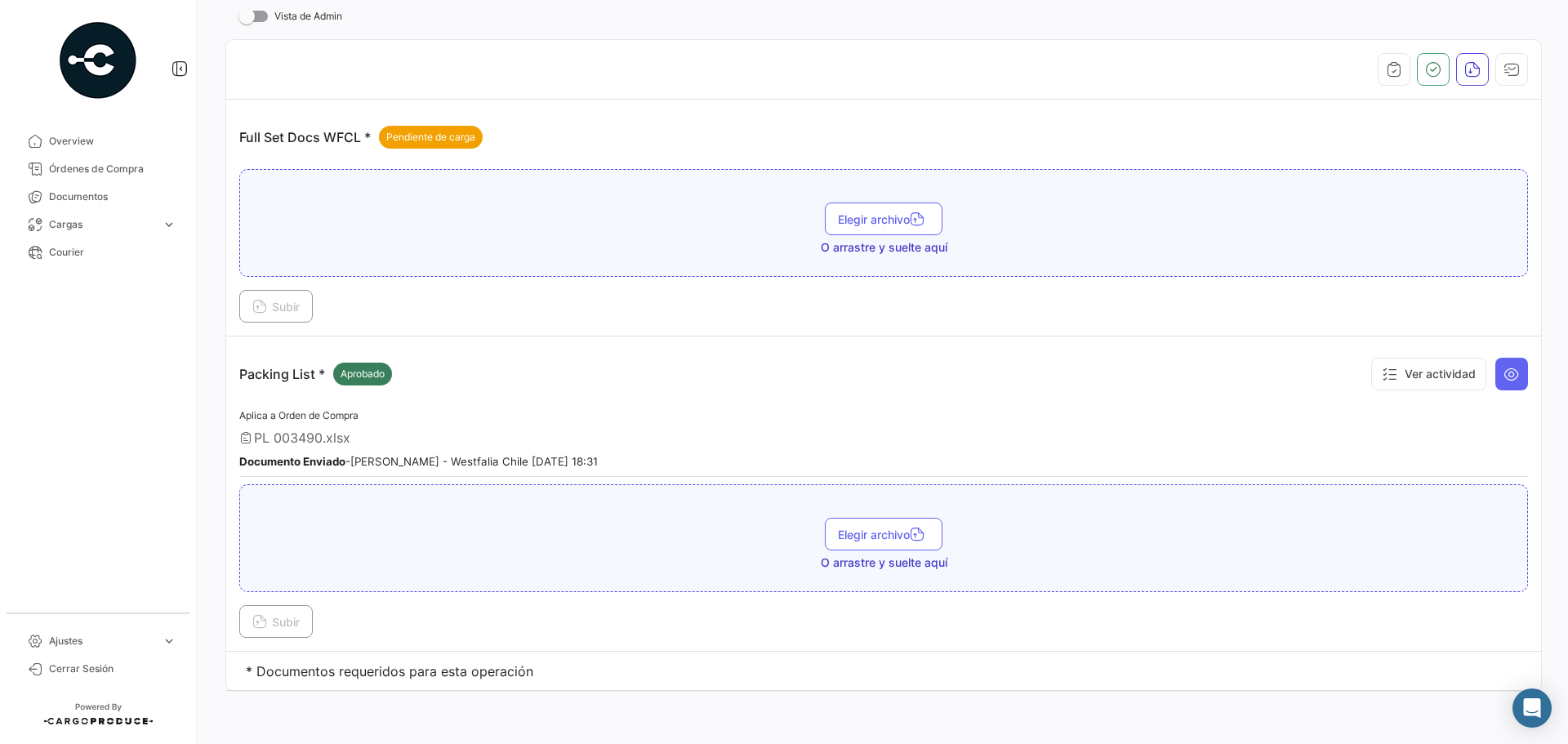
scroll to position [0, 0]
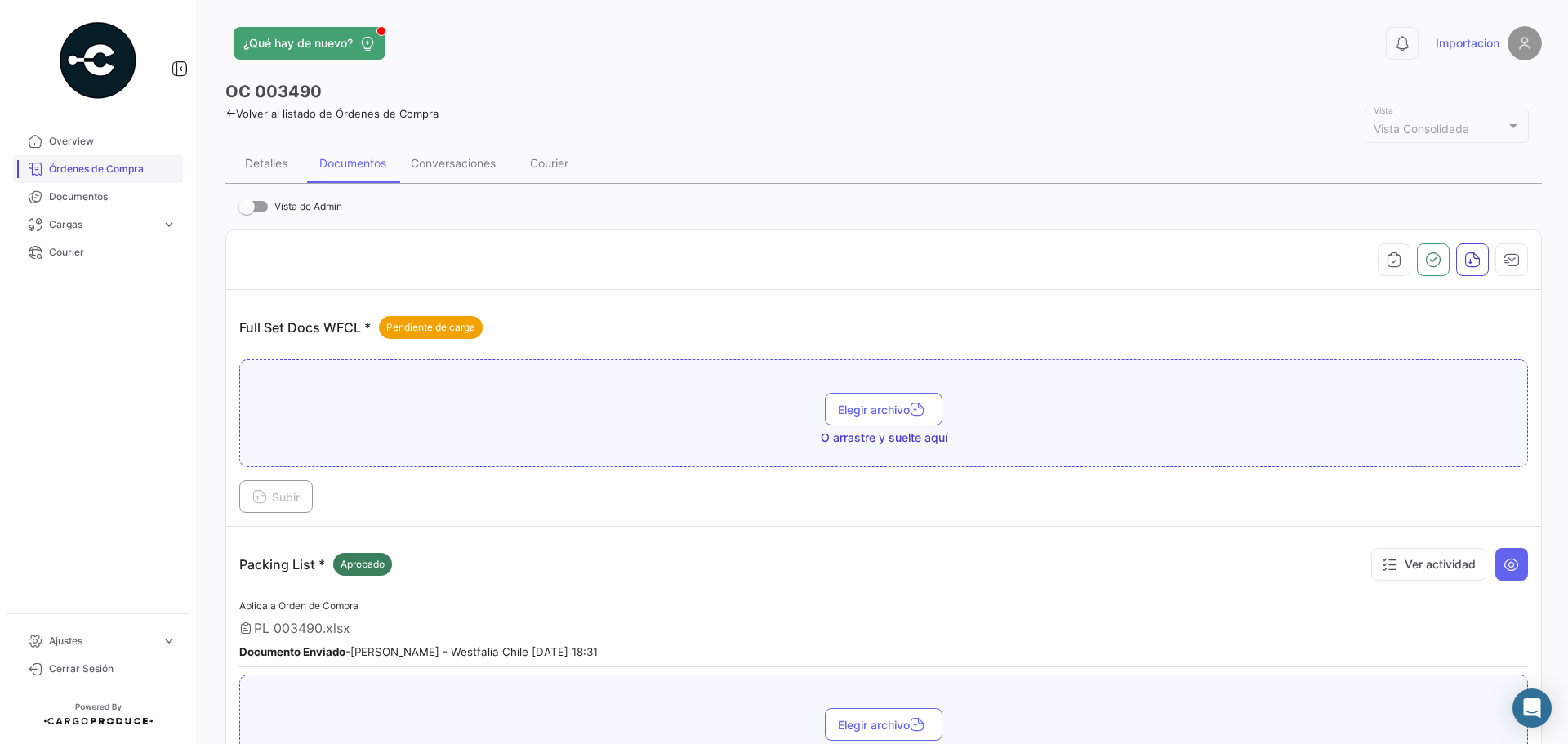
click at [128, 172] on span "Órdenes de Compra" at bounding box center [112, 168] width 127 height 14
